Goal: Find specific page/section: Find specific page/section

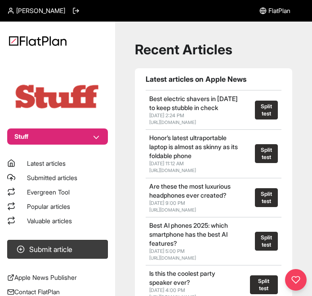
click at [44, 191] on span "Evergreen Tool" at bounding box center [48, 192] width 43 height 8
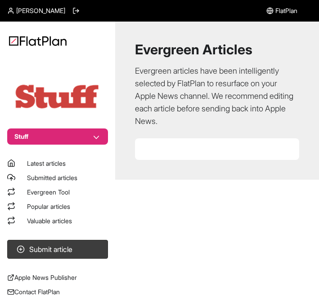
click at [81, 132] on button "Stuff" at bounding box center [57, 137] width 101 height 16
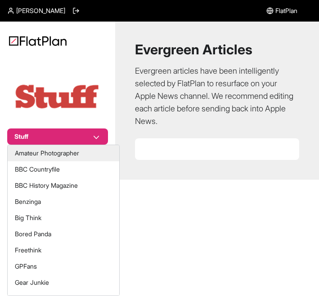
click at [66, 155] on button "Amateur Photographer" at bounding box center [63, 153] width 111 height 16
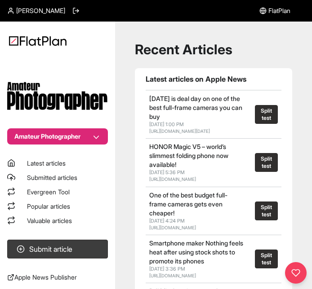
click at [44, 191] on span "Evergreen Tool" at bounding box center [48, 192] width 43 height 8
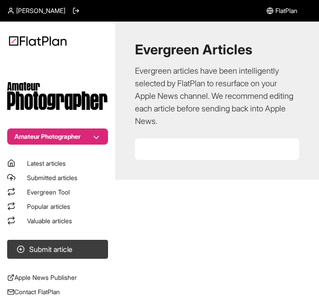
click at [57, 137] on button "Amateur Photographer" at bounding box center [57, 137] width 101 height 16
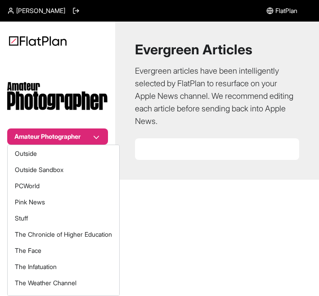
scroll to position [347, 0]
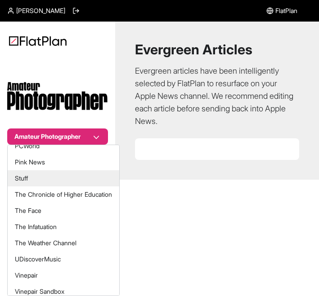
click at [28, 181] on button "Stuff" at bounding box center [63, 178] width 111 height 16
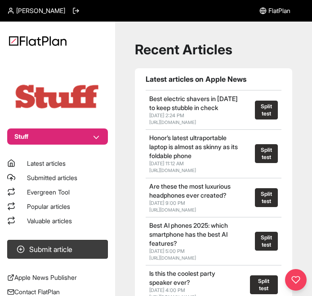
click at [43, 191] on span "Evergreen Tool" at bounding box center [48, 192] width 43 height 8
